Goal: Find specific page/section: Find specific page/section

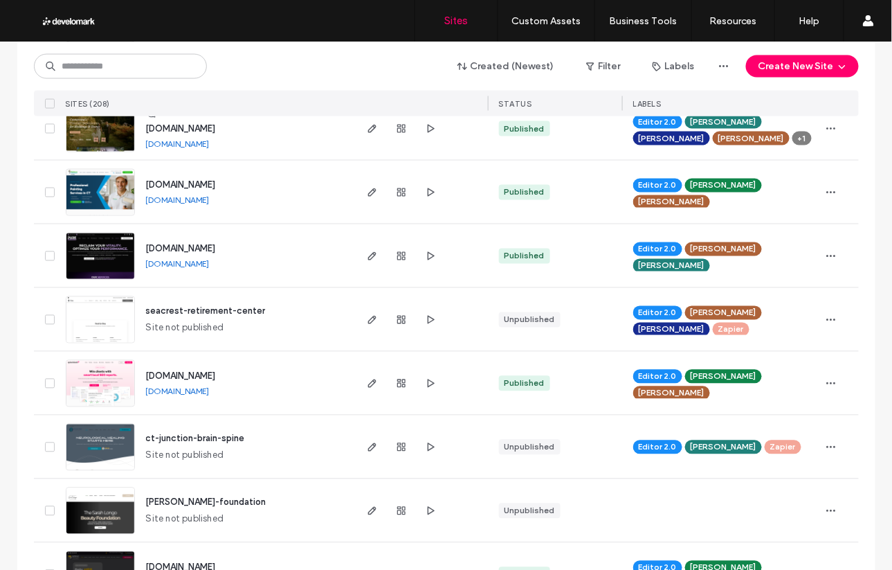
scroll to position [626, 0]
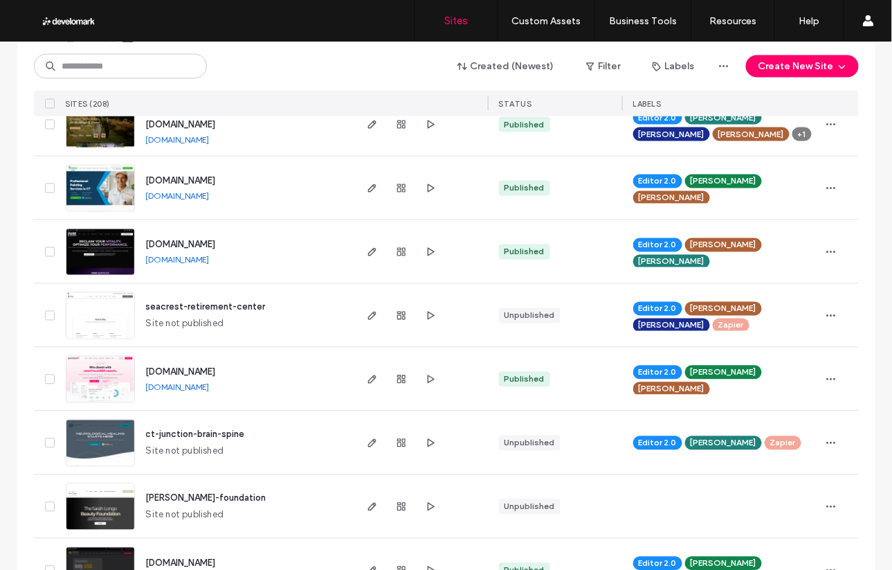
click at [212, 434] on span "ct-junction-brain-spine" at bounding box center [195, 434] width 99 height 10
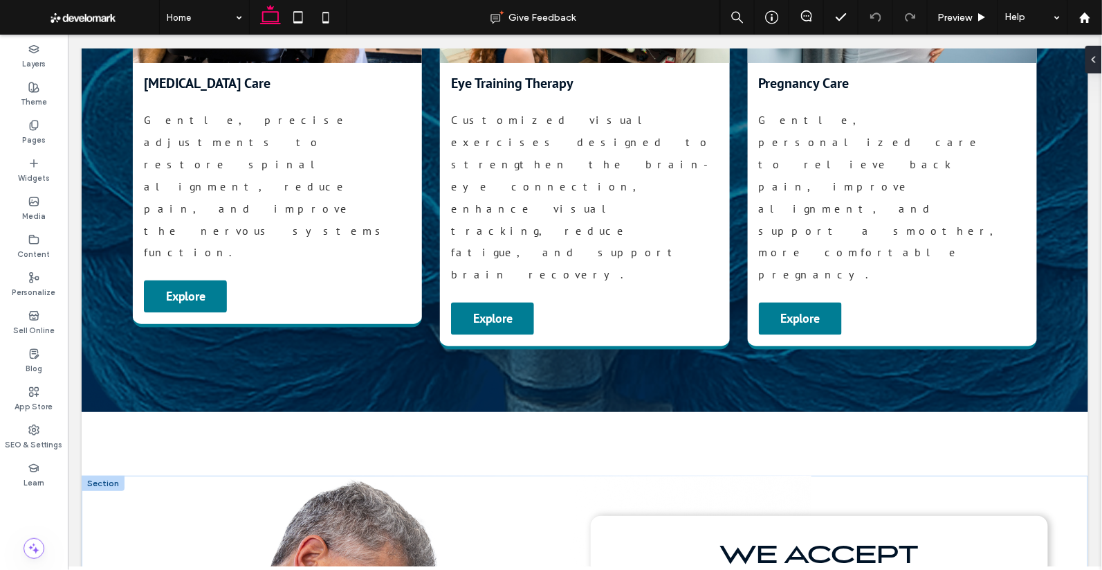
scroll to position [2549, 0]
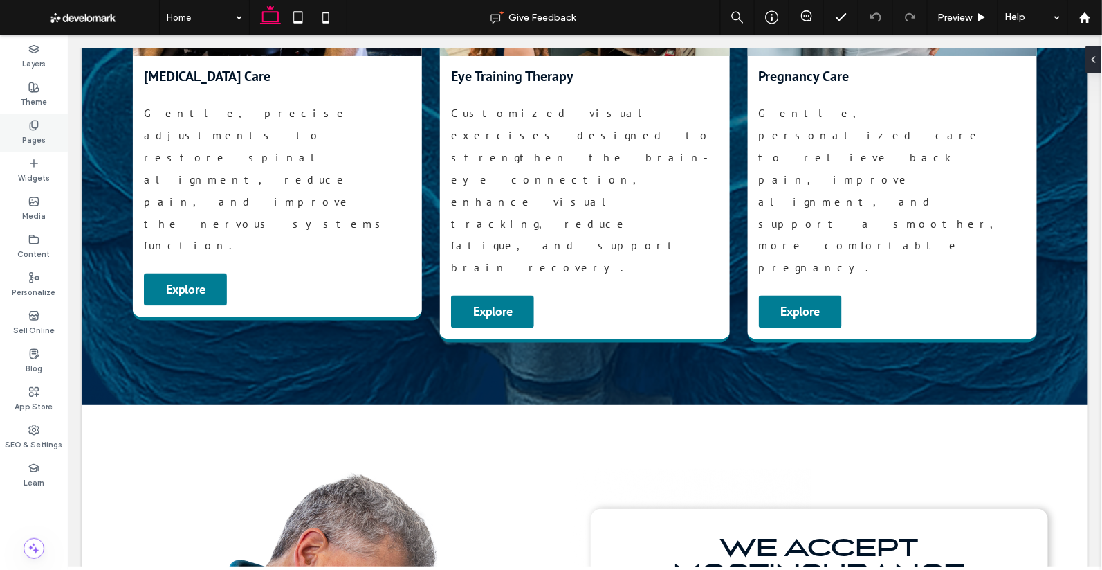
click at [33, 132] on label "Pages" at bounding box center [34, 138] width 24 height 15
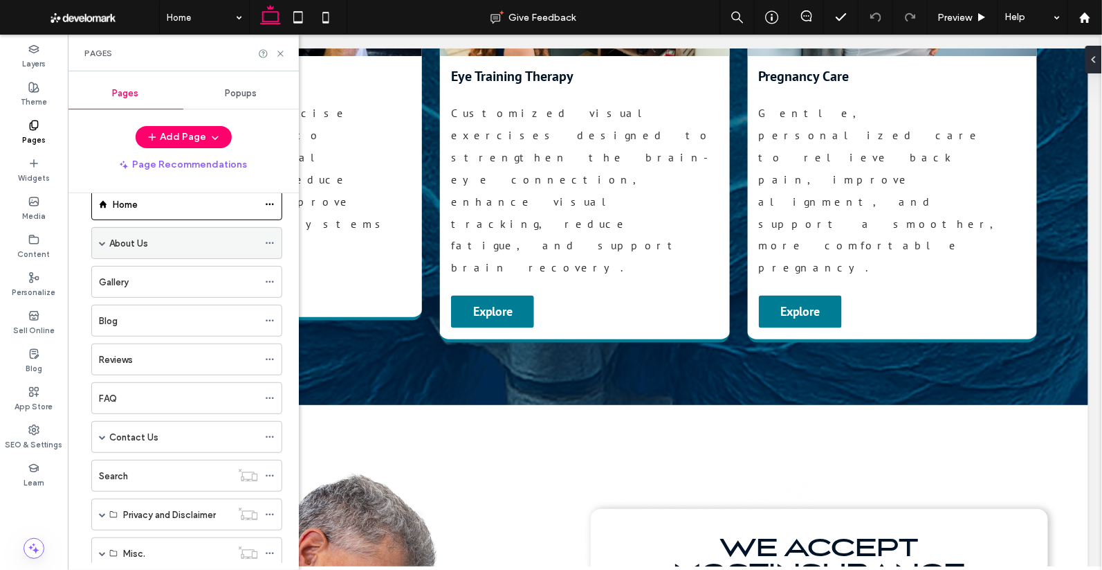
scroll to position [66, 0]
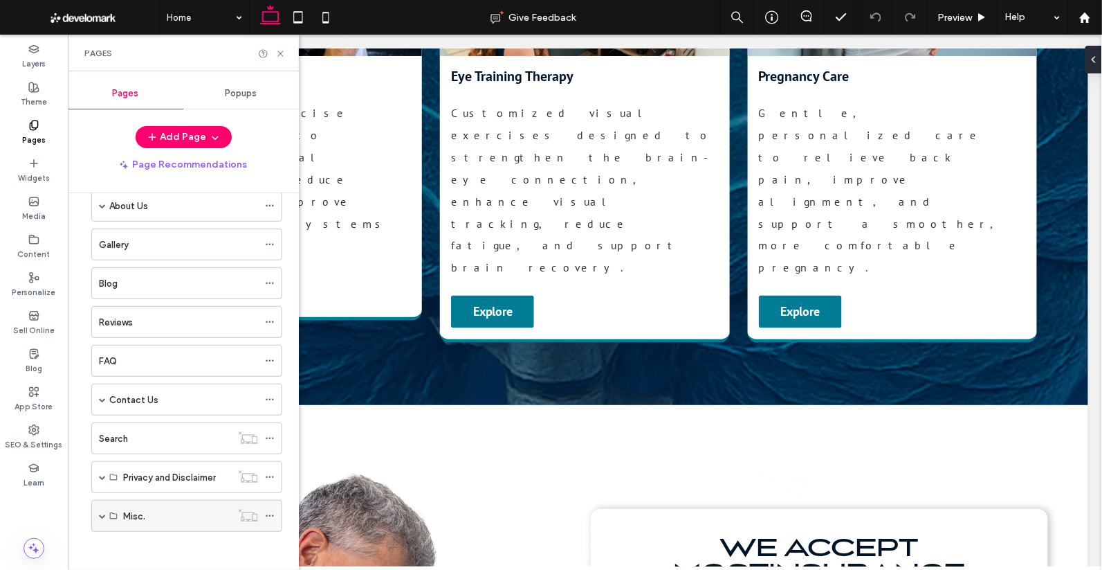
click at [154, 509] on div "Misc." at bounding box center [177, 516] width 108 height 15
click at [102, 512] on span at bounding box center [102, 515] width 7 height 7
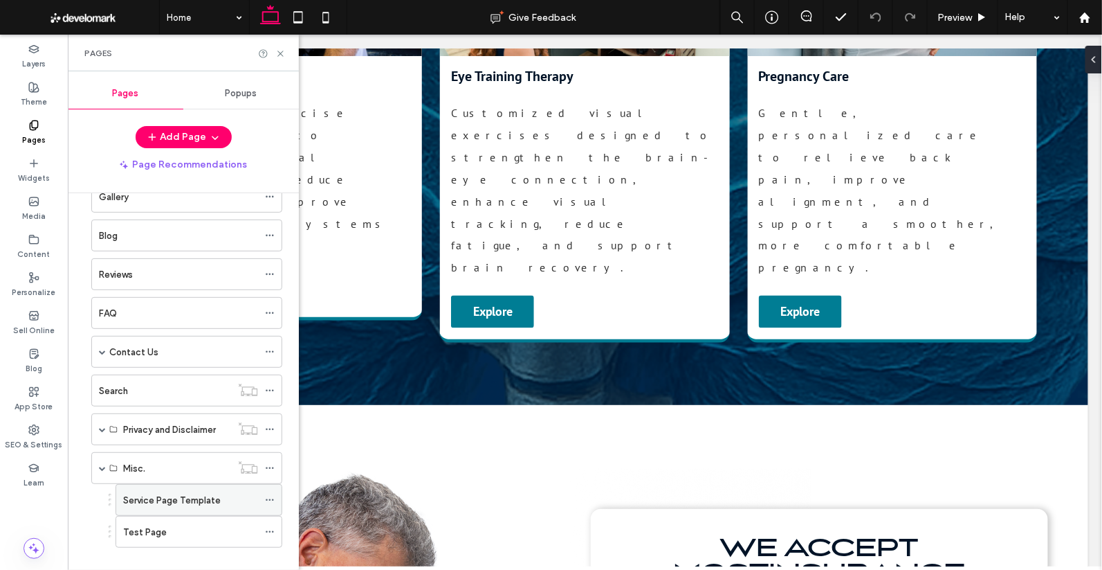
scroll to position [129, 0]
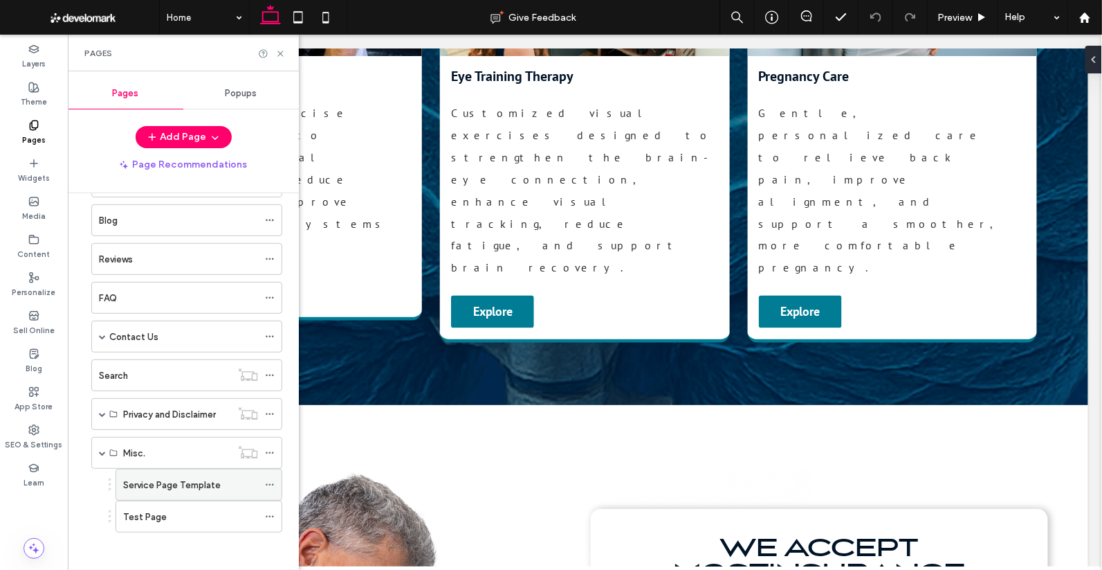
click at [186, 478] on label "Service Page Template" at bounding box center [172, 485] width 98 height 24
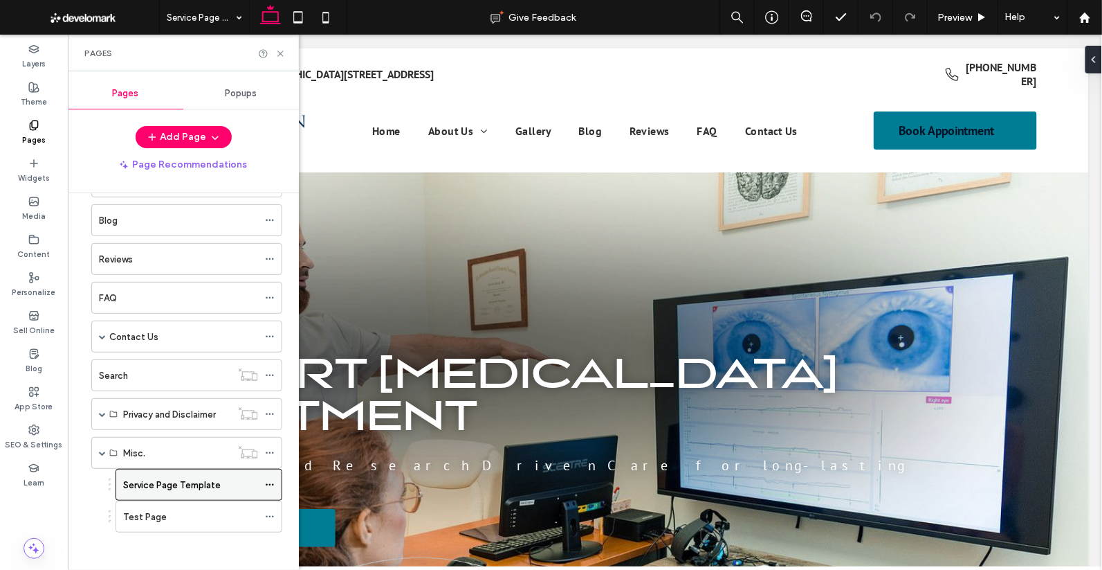
scroll to position [0, 0]
click at [282, 55] on use at bounding box center [281, 54] width 6 height 6
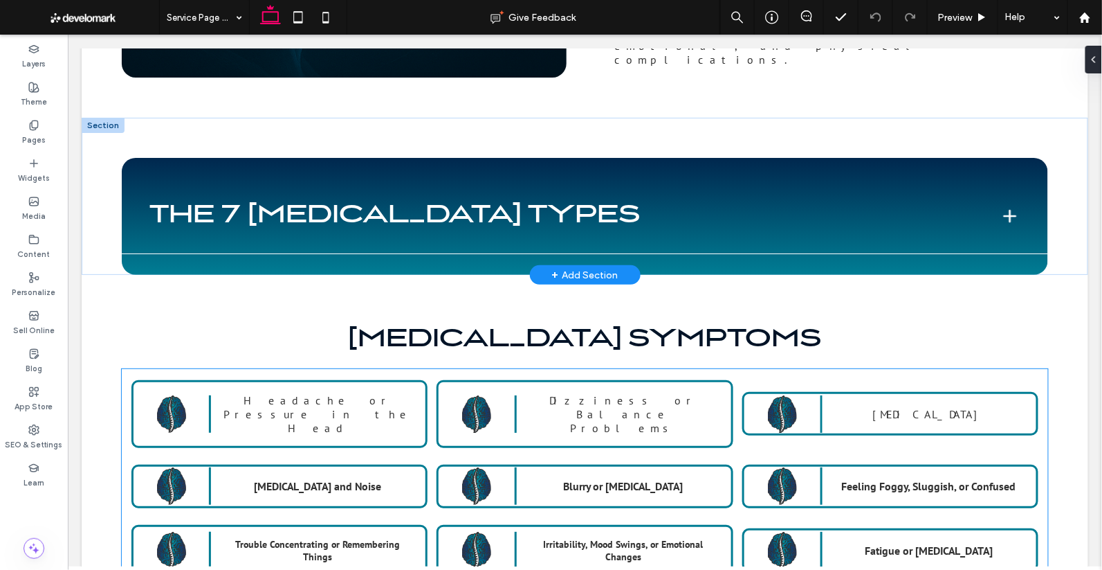
scroll to position [1564, 0]
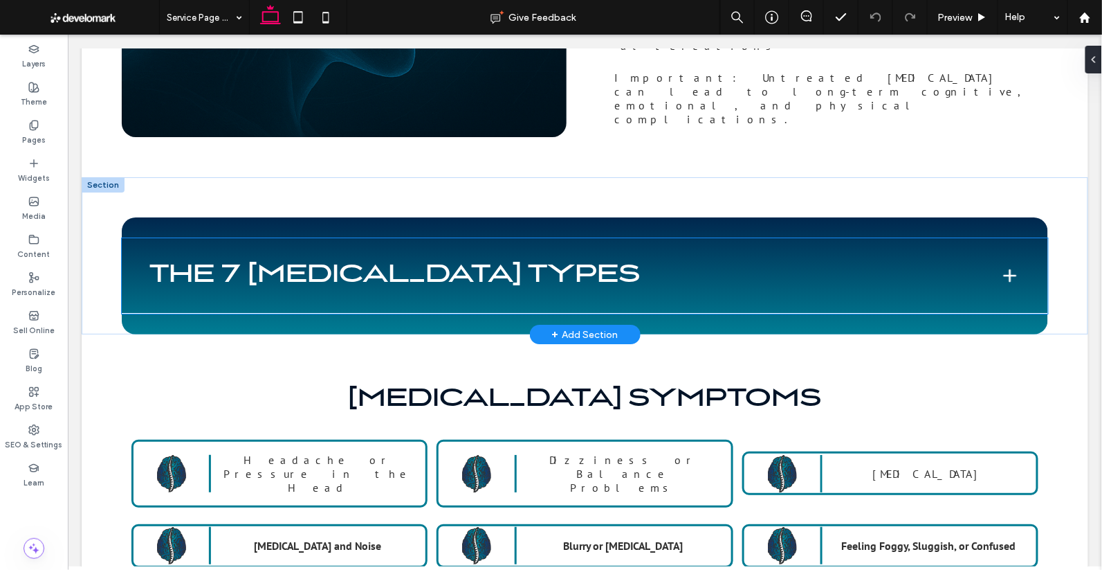
click at [905, 266] on span at bounding box center [1010, 275] width 18 height 18
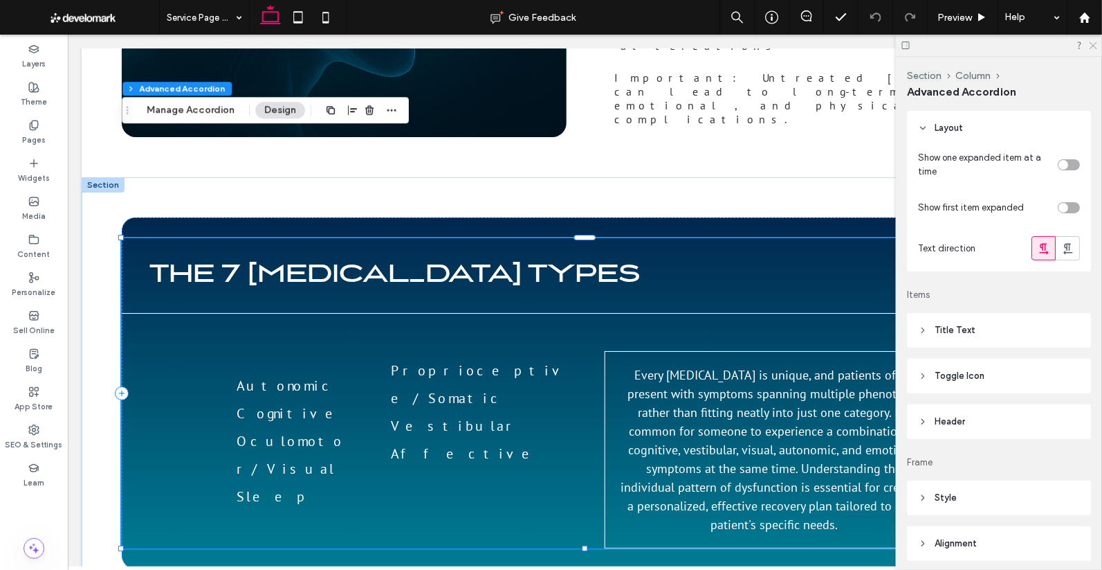
click at [905, 46] on icon at bounding box center [1093, 44] width 9 height 9
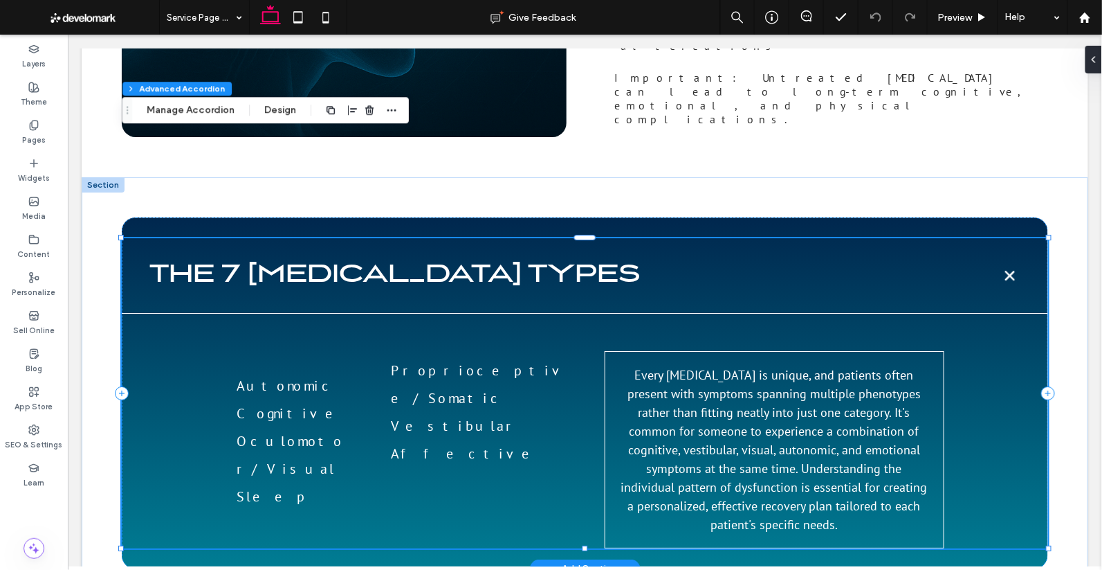
click at [905, 262] on span at bounding box center [1010, 275] width 26 height 26
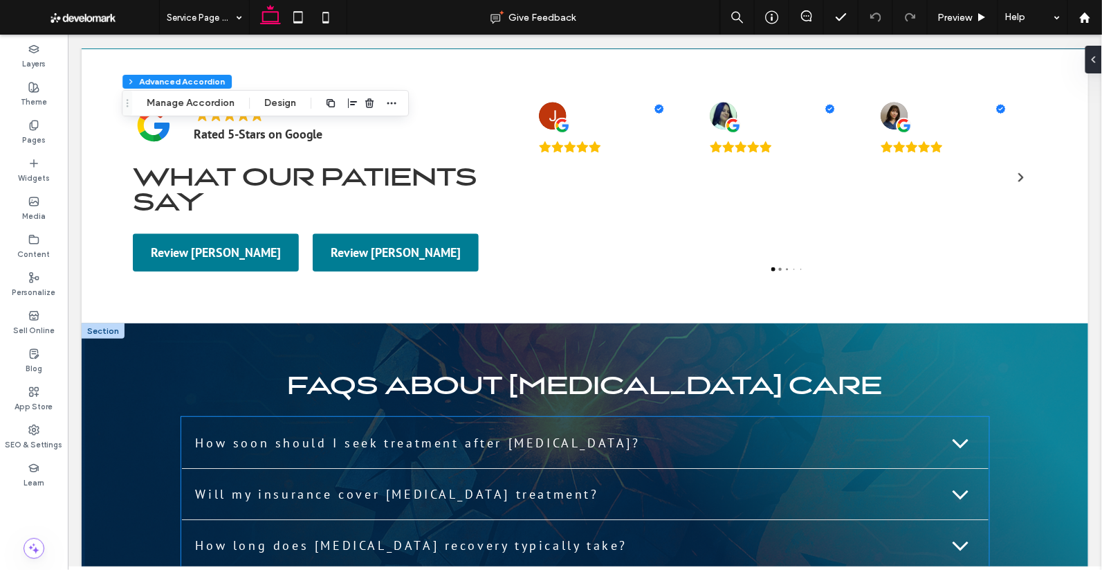
scroll to position [3219, 0]
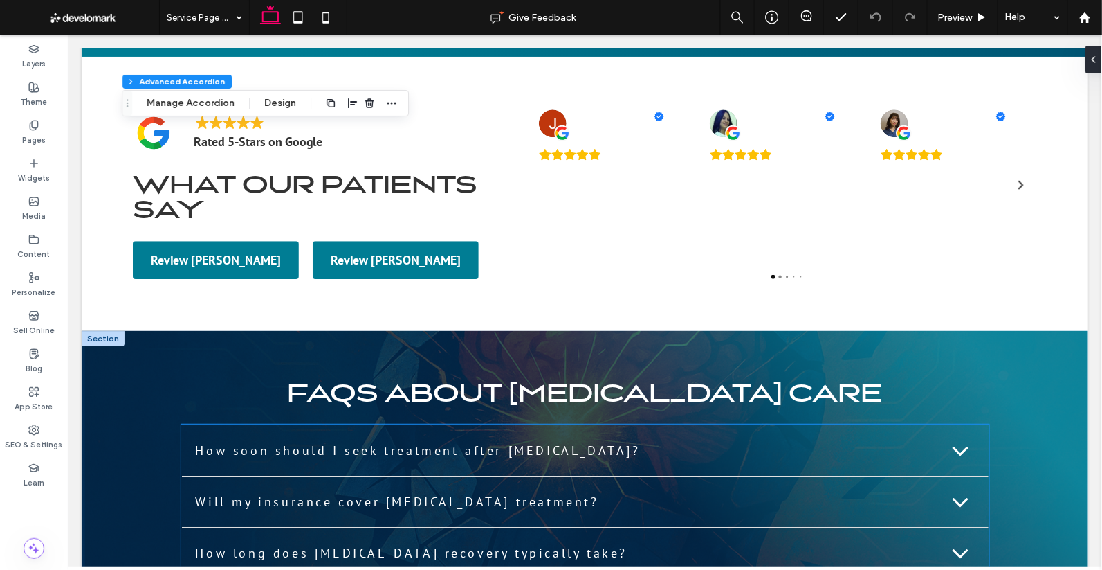
click at [643, 475] on div "Will my insurance cover concussion treatment?" at bounding box center [584, 500] width 807 height 51
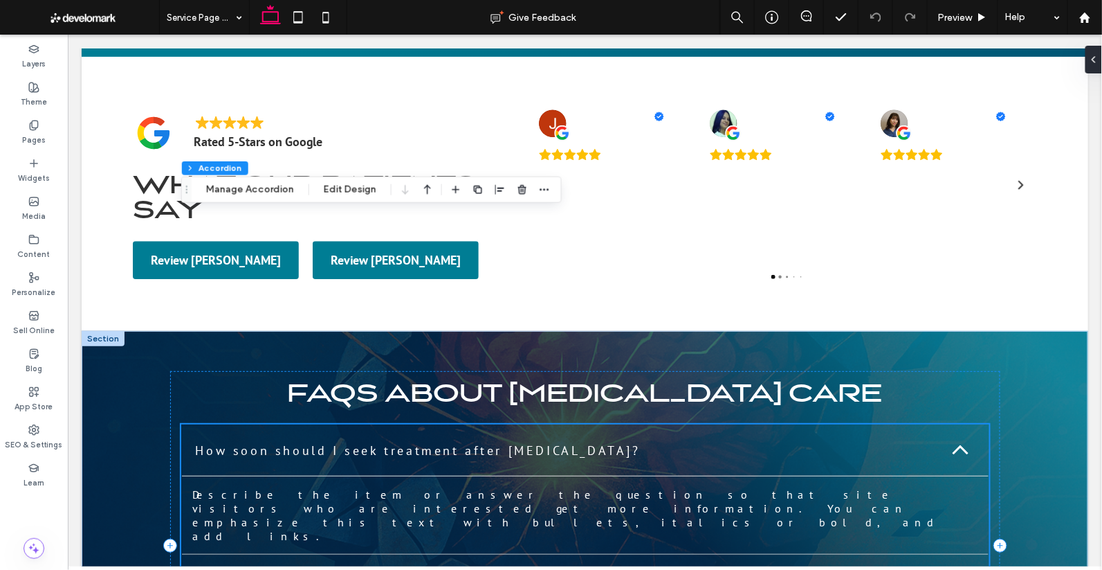
scroll to position [3215, 0]
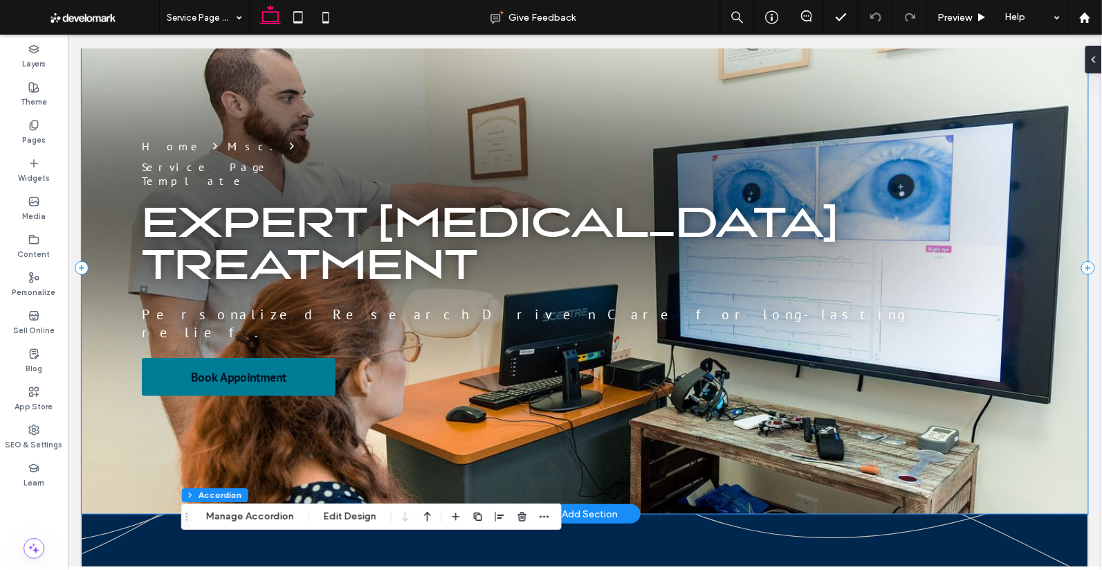
scroll to position [131, 0]
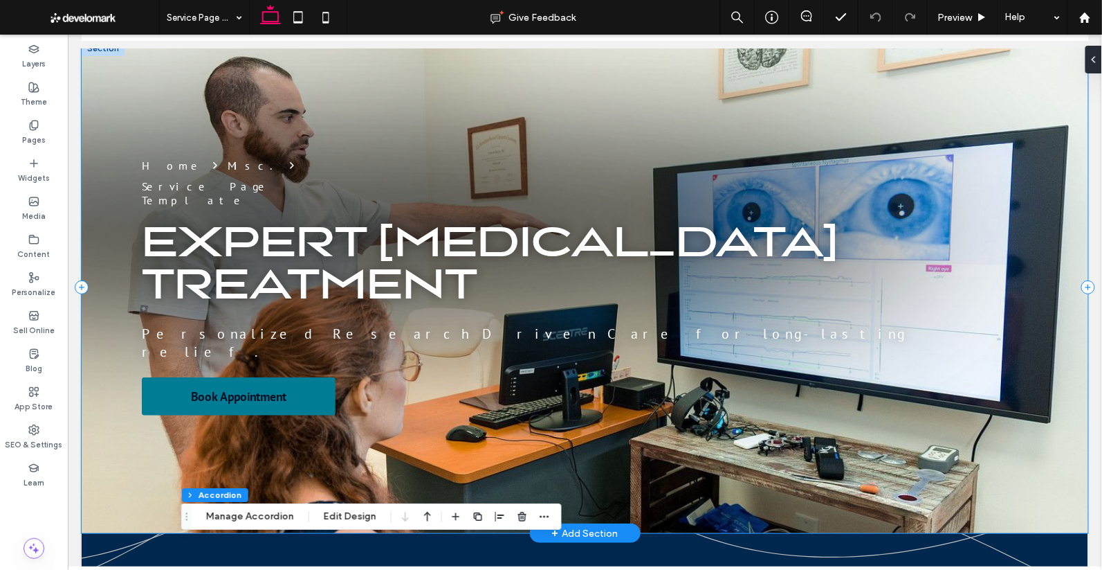
click at [810, 164] on div "Home Misc. Service Page Template EXPERT CONCUSSION TREATMENT Personalized Resea…" at bounding box center [584, 286] width 1007 height 492
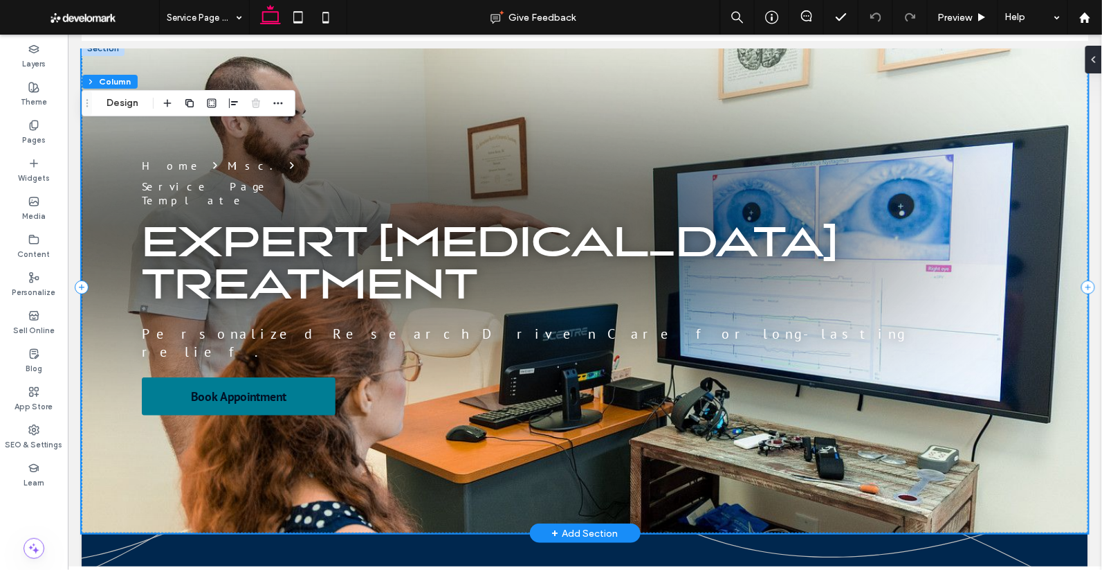
click at [807, 164] on div "Home Misc. Service Page Template EXPERT CONCUSSION TREATMENT Personalized Resea…" at bounding box center [584, 286] width 1007 height 492
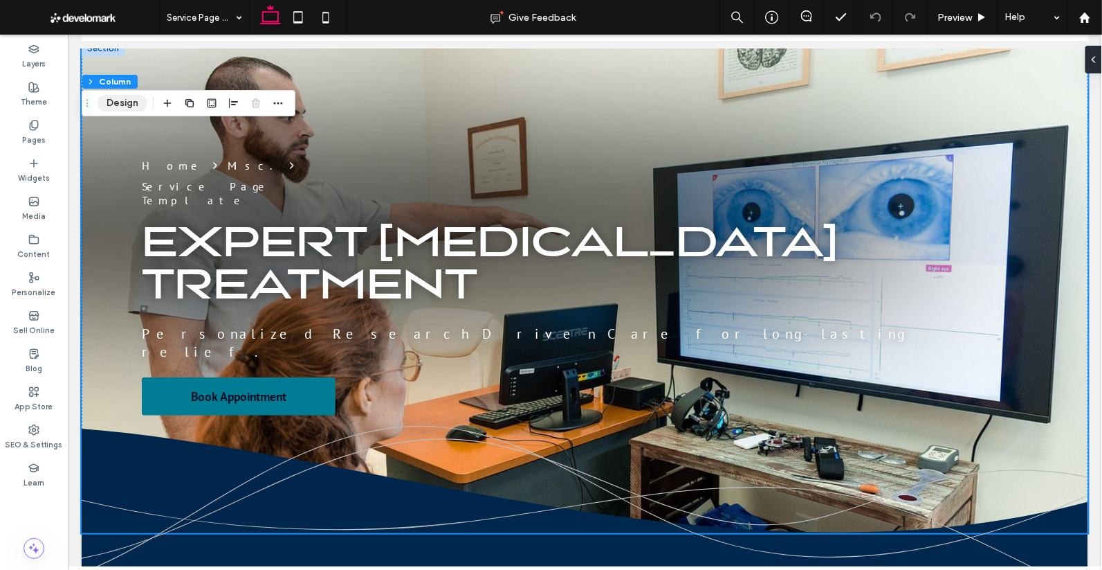
click at [118, 100] on button "Design" at bounding box center [123, 103] width 50 height 17
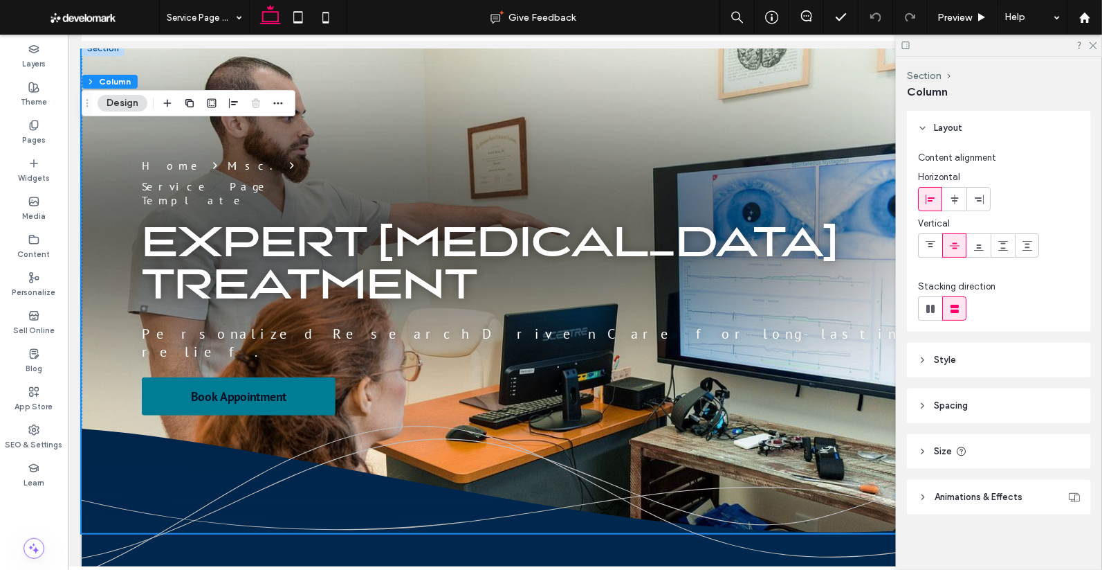
scroll to position [5, 0]
click at [905, 487] on span "Animations & Effects" at bounding box center [979, 492] width 88 height 14
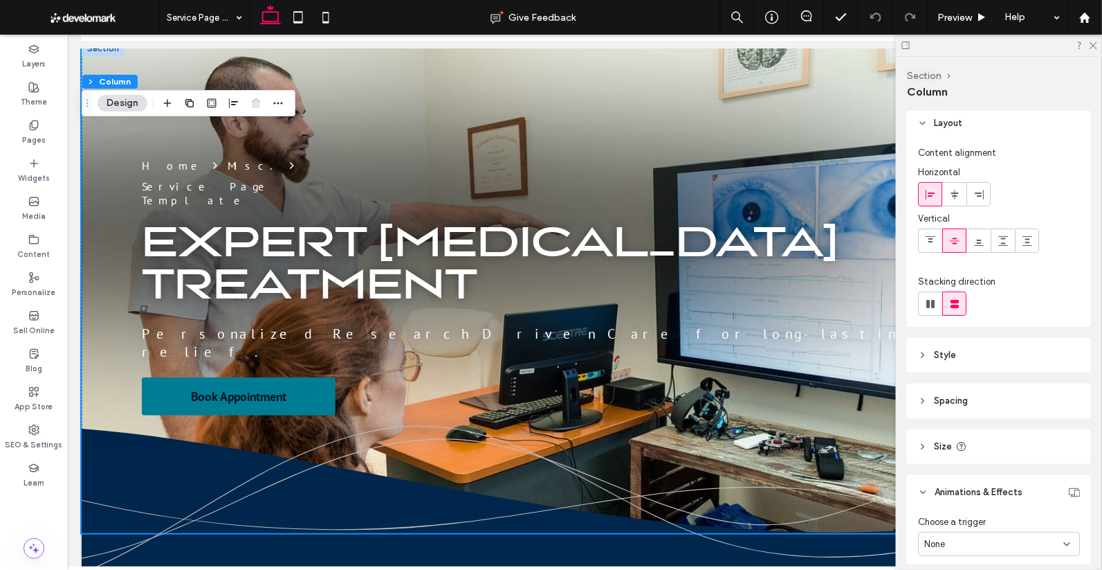
scroll to position [62, 0]
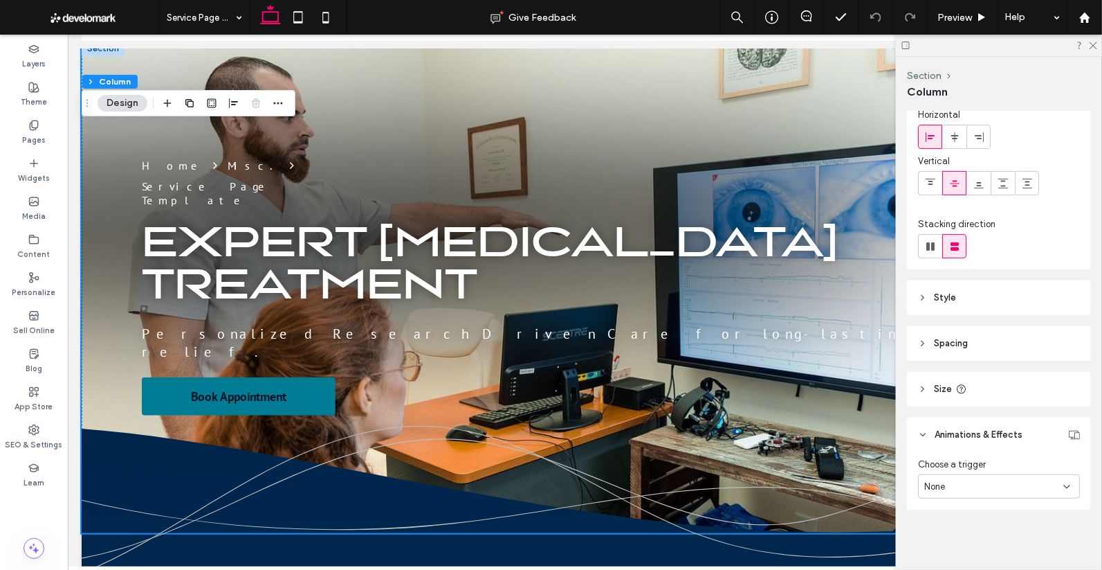
click at [905, 481] on div "None" at bounding box center [994, 487] width 139 height 14
click at [905, 462] on div "Scroll" at bounding box center [1000, 461] width 161 height 24
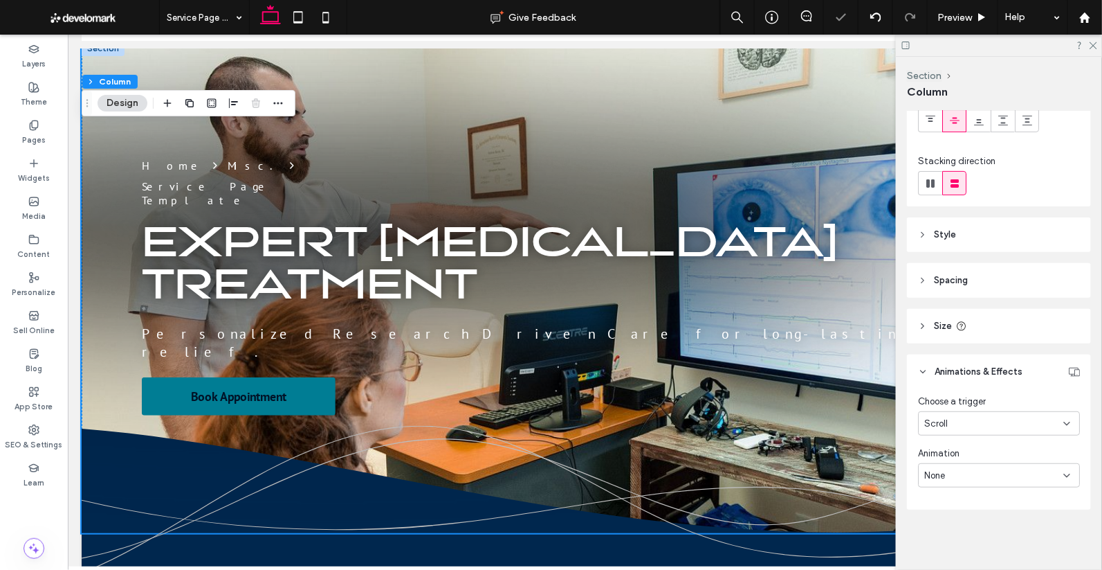
click at [905, 478] on div "None" at bounding box center [994, 476] width 139 height 14
click at [905, 525] on div "Layout Content alignment Horizontal Vertical Stacking direction Style Color Ima…" at bounding box center [1003, 337] width 193 height 453
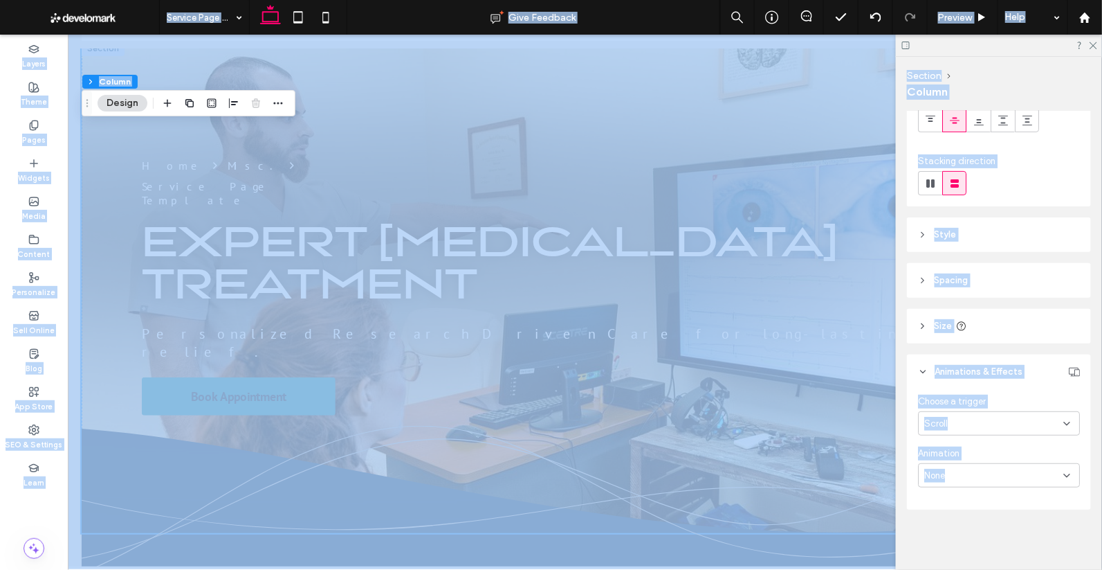
click at [905, 525] on div "Layout Content alignment Horizontal Vertical Stacking direction Style Color Ima…" at bounding box center [1003, 337] width 193 height 453
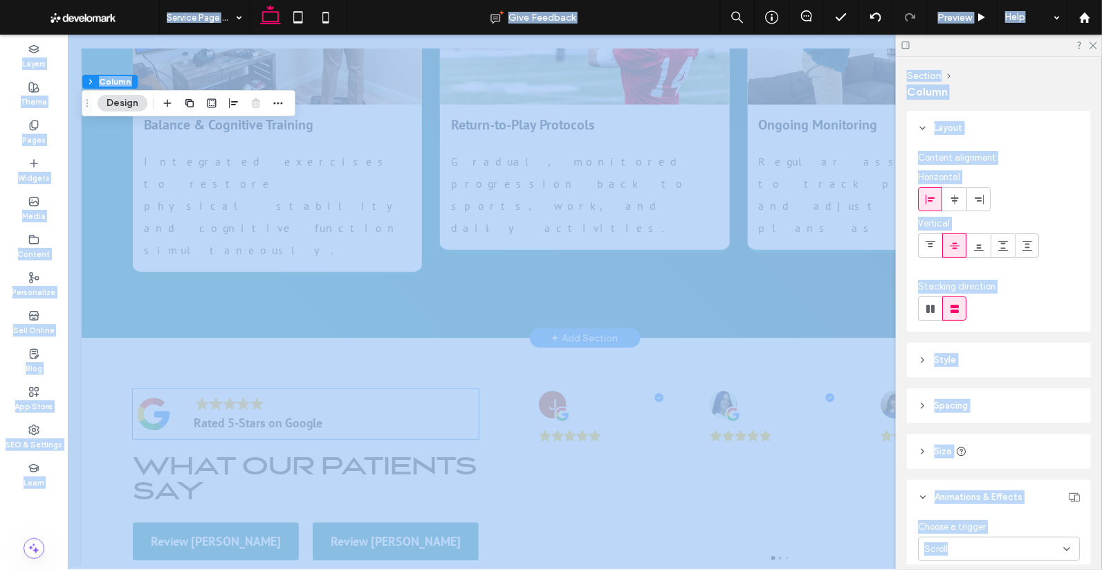
scroll to position [2940, 0]
click at [648, 444] on div "Cristal is amazing, nice and clean place. I definitely recommend checking them …" at bounding box center [616, 484] width 156 height 80
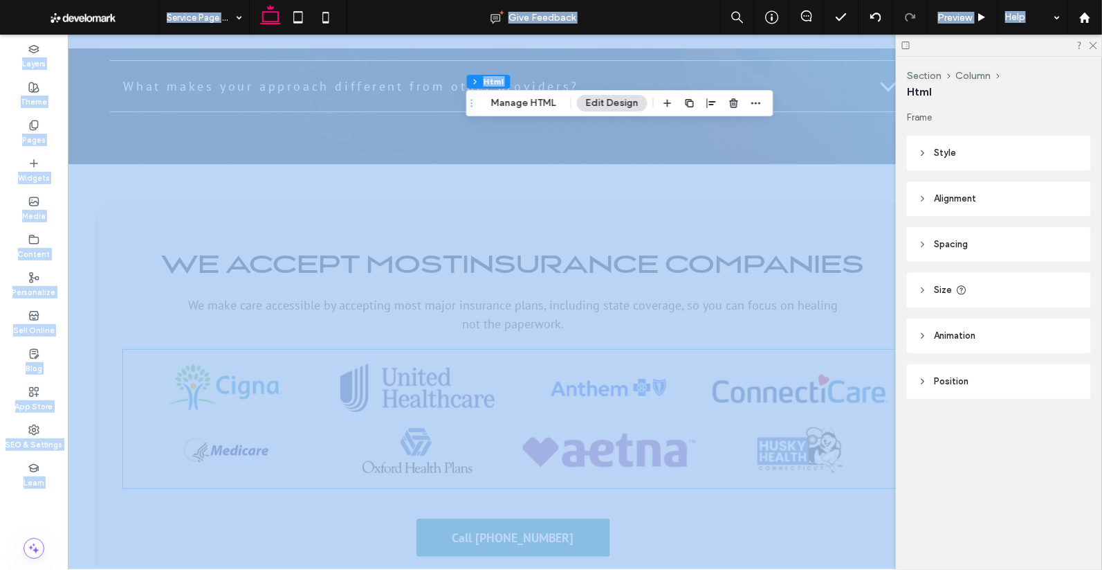
scroll to position [3737, 0]
click at [473, 363] on link at bounding box center [418, 387] width 178 height 48
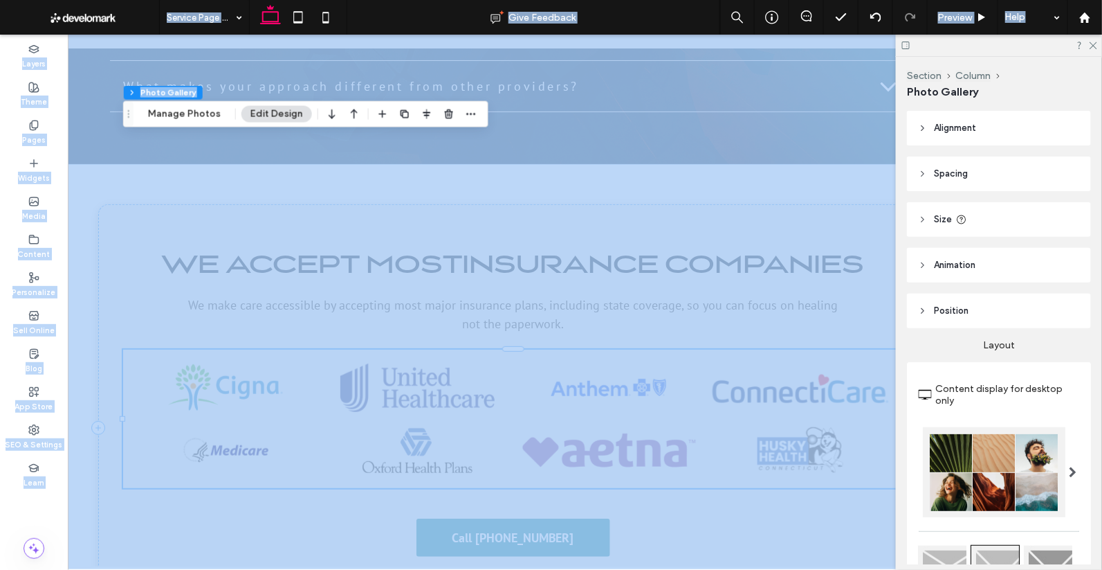
click at [454, 363] on link at bounding box center [418, 387] width 178 height 48
click at [460, 363] on link at bounding box center [418, 387] width 178 height 48
click at [487, 363] on link at bounding box center [418, 387] width 178 height 48
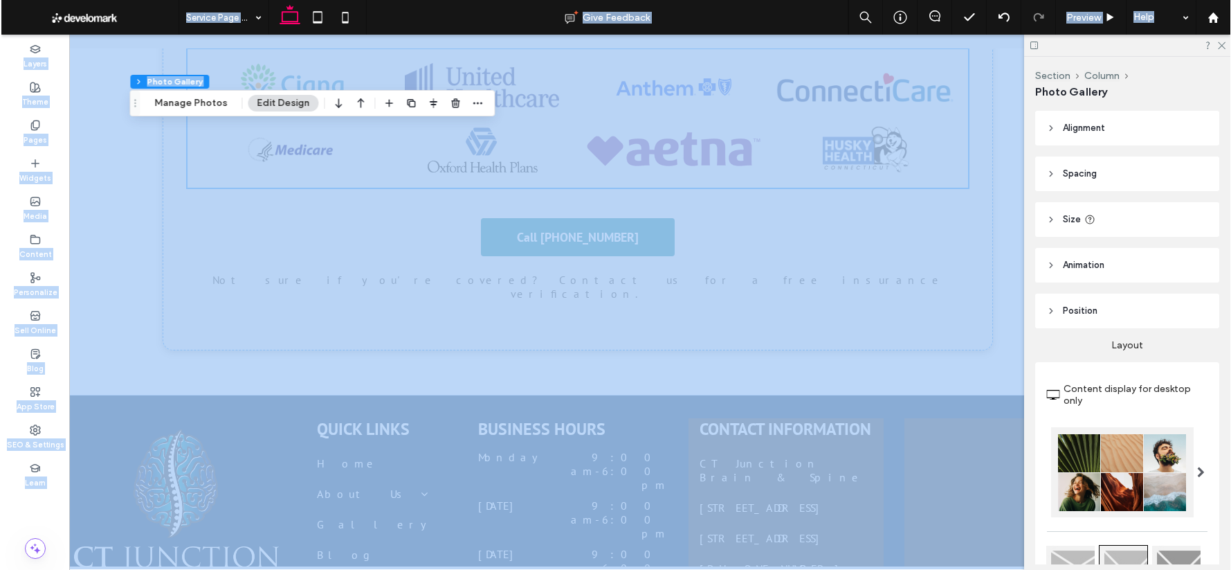
scroll to position [4021, 0]
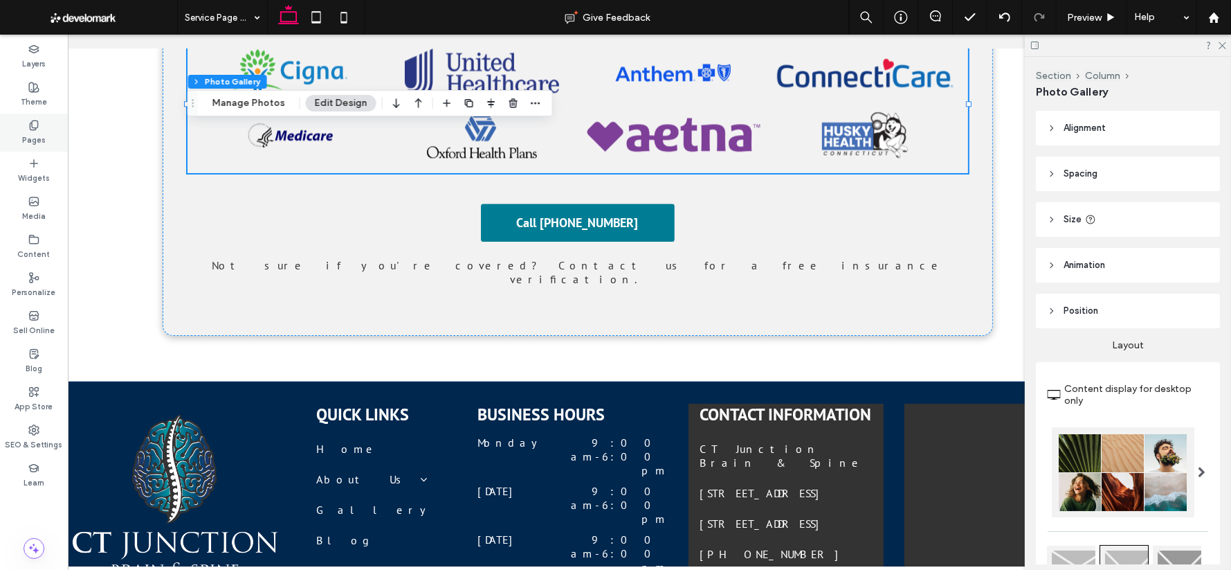
click at [32, 130] on icon at bounding box center [33, 125] width 11 height 11
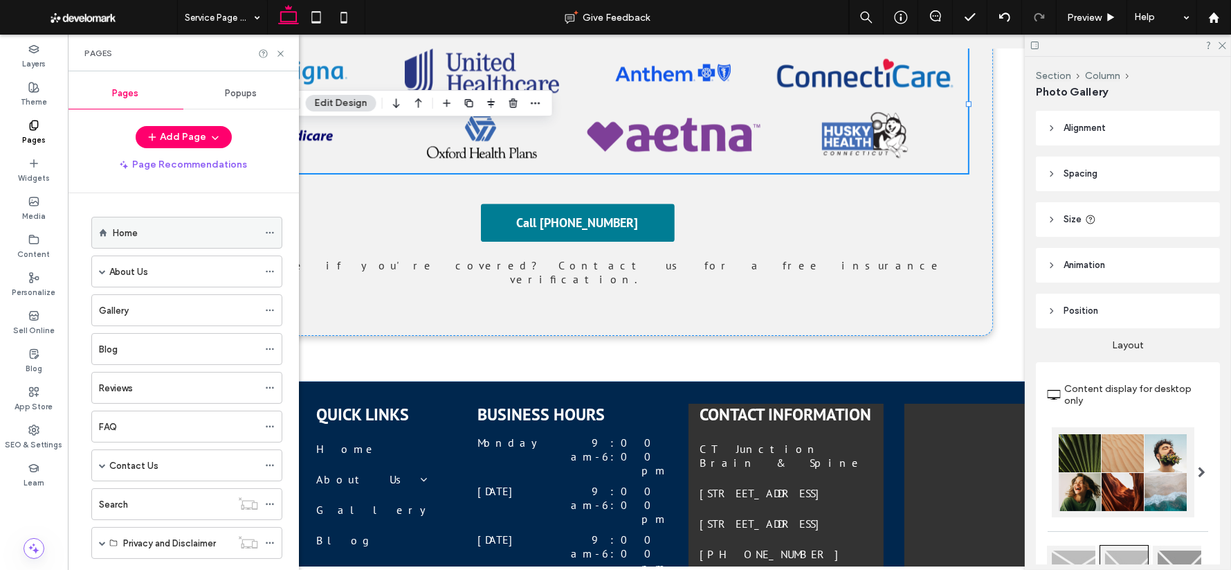
click at [125, 240] on div "Home" at bounding box center [185, 232] width 145 height 30
